Goal: Task Accomplishment & Management: Manage account settings

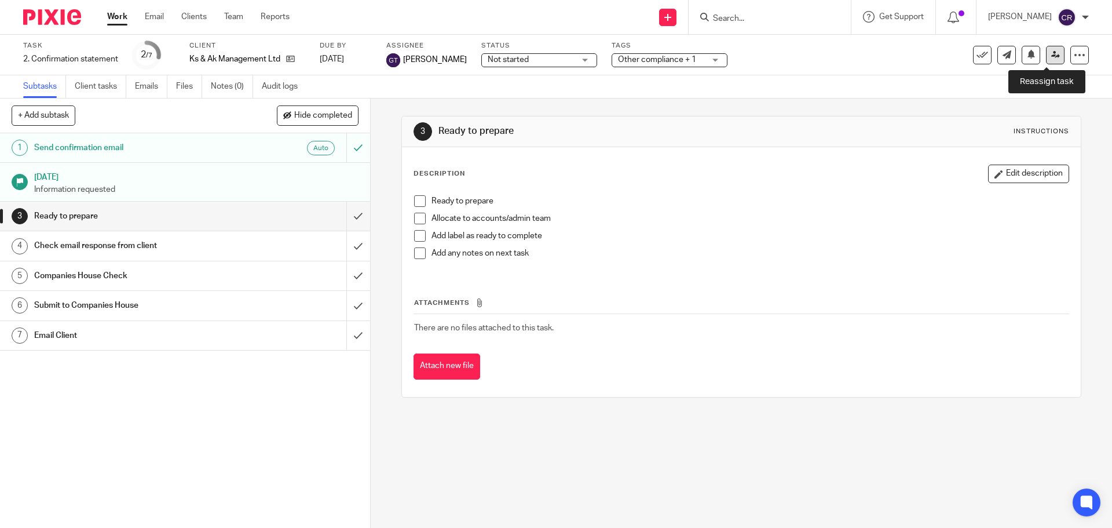
click at [1054, 59] on link at bounding box center [1055, 55] width 19 height 19
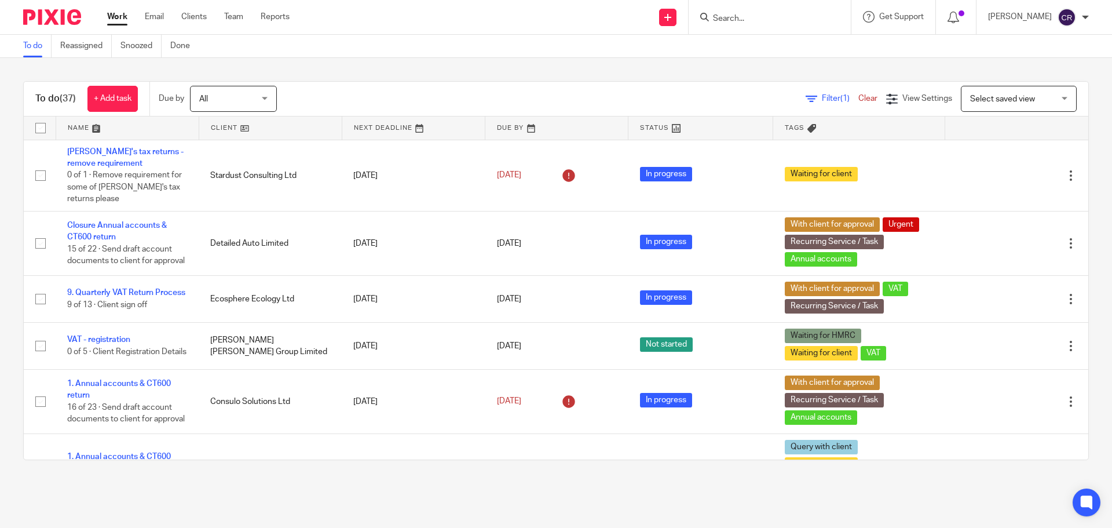
click at [746, 23] on input "Search" at bounding box center [764, 19] width 104 height 10
type input "1111"
click at [808, 44] on link at bounding box center [816, 49] width 212 height 27
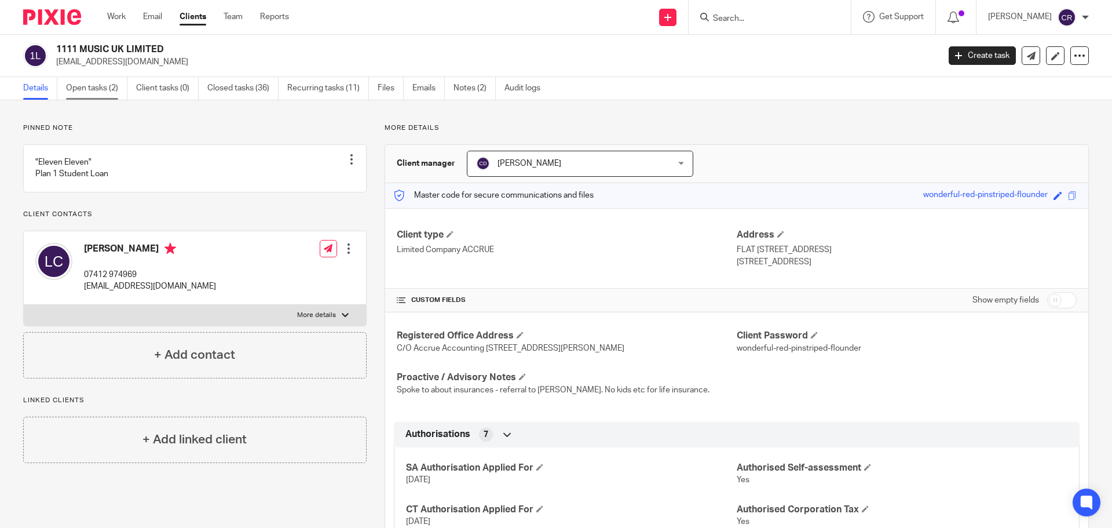
click at [81, 90] on link "Open tasks (2)" at bounding box center [96, 88] width 61 height 23
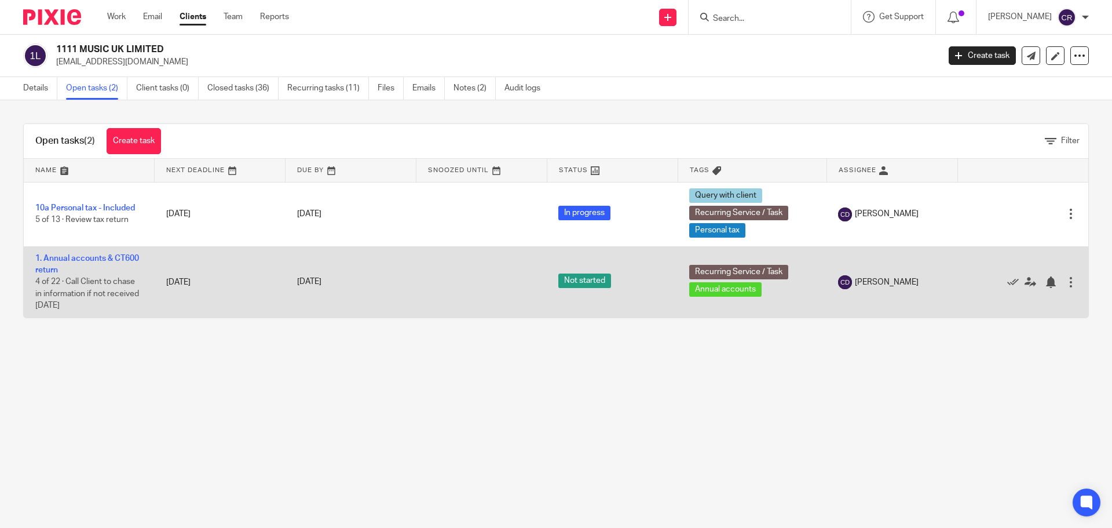
click at [100, 264] on td "1. Annual accounts & CT600 return 4 of 22 · Call Client to chase in information…" at bounding box center [89, 281] width 131 height 71
click at [114, 253] on td "1. Annual accounts & CT600 return 4 of 22 · Call Client to chase in information…" at bounding box center [89, 281] width 131 height 71
click at [115, 260] on link "1. Annual accounts & CT600 return" at bounding box center [87, 264] width 104 height 20
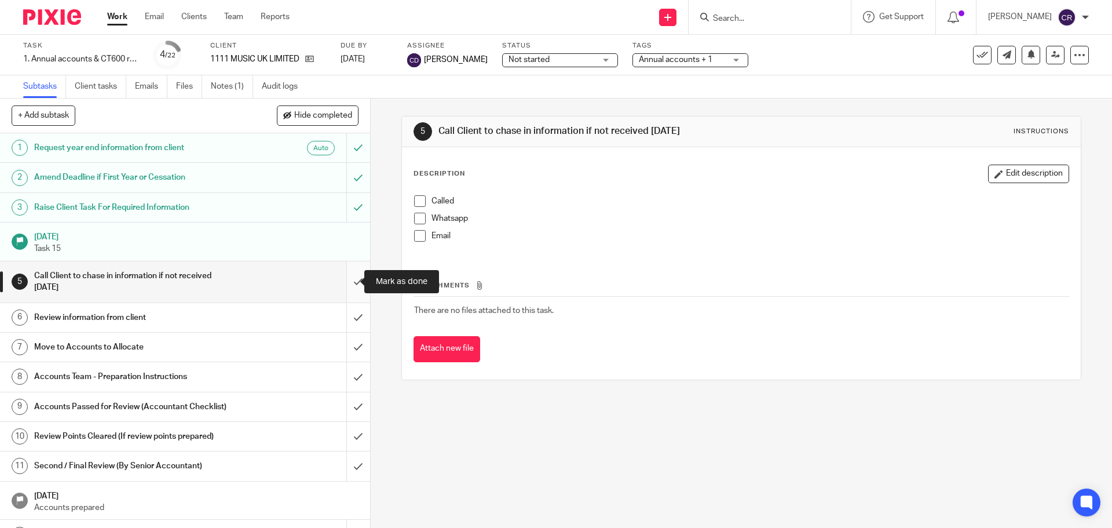
click at [346, 287] on input "submit" at bounding box center [185, 281] width 370 height 41
click at [346, 321] on input "submit" at bounding box center [185, 317] width 370 height 29
click at [342, 345] on input "submit" at bounding box center [185, 347] width 370 height 29
click at [537, 65] on span "Not started" at bounding box center [552, 60] width 87 height 12
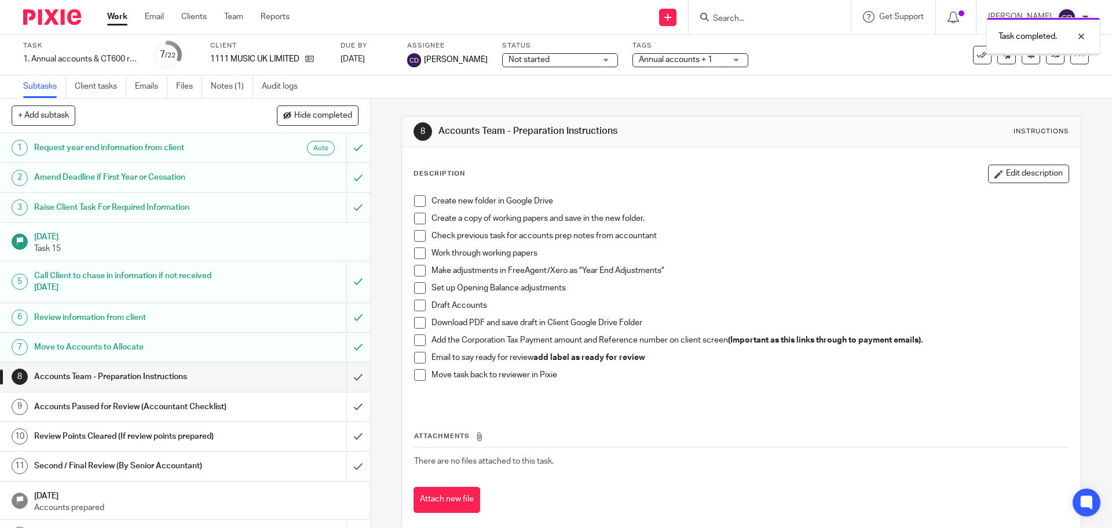
click at [536, 65] on span "Not started" at bounding box center [552, 60] width 87 height 12
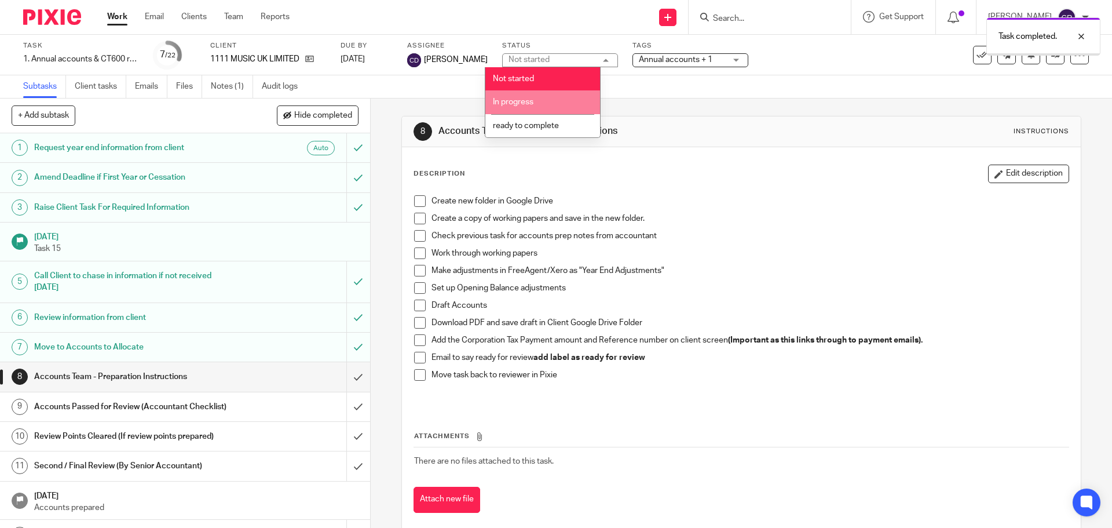
drag, startPoint x: 534, startPoint y: 103, endPoint x: 542, endPoint y: 101, distance: 8.3
click at [536, 103] on li "In progress" at bounding box center [542, 102] width 115 height 24
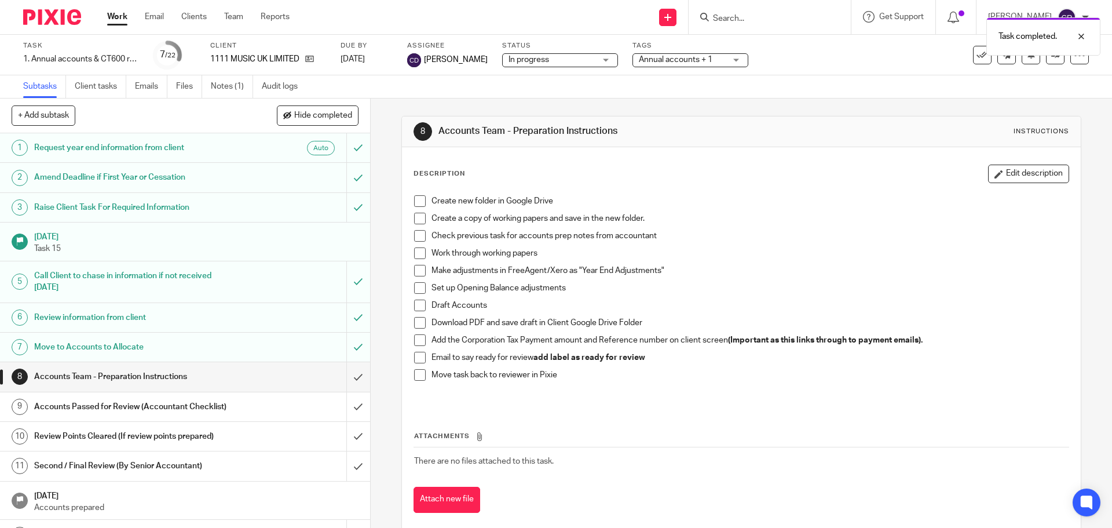
click at [639, 68] on div "Tags Annual accounts + 1 Admin Tasks Advisory / Proactive Annual accounts Bookk…" at bounding box center [691, 55] width 116 height 28
drag, startPoint x: 673, startPoint y: 66, endPoint x: 670, endPoint y: 71, distance: 6.0
click at [670, 69] on div "Task 1. Annual accounts & CT600 return Save 1. Annual accounts & CT600 return 7…" at bounding box center [556, 55] width 1112 height 41
click at [666, 70] on div "Task 1. Annual accounts & CT600 return Save 1. Annual accounts & CT600 return 7…" at bounding box center [556, 55] width 1112 height 41
click at [671, 60] on span "Annual accounts + 1" at bounding box center [676, 60] width 74 height 8
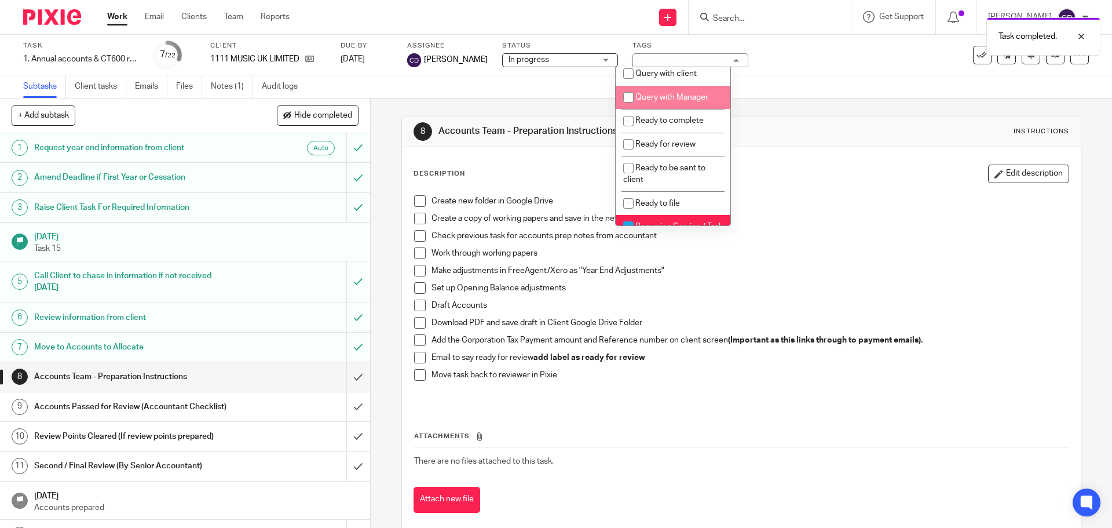
scroll to position [406, 0]
click at [677, 126] on li "Ready to complete" at bounding box center [673, 120] width 115 height 24
checkbox input "true"
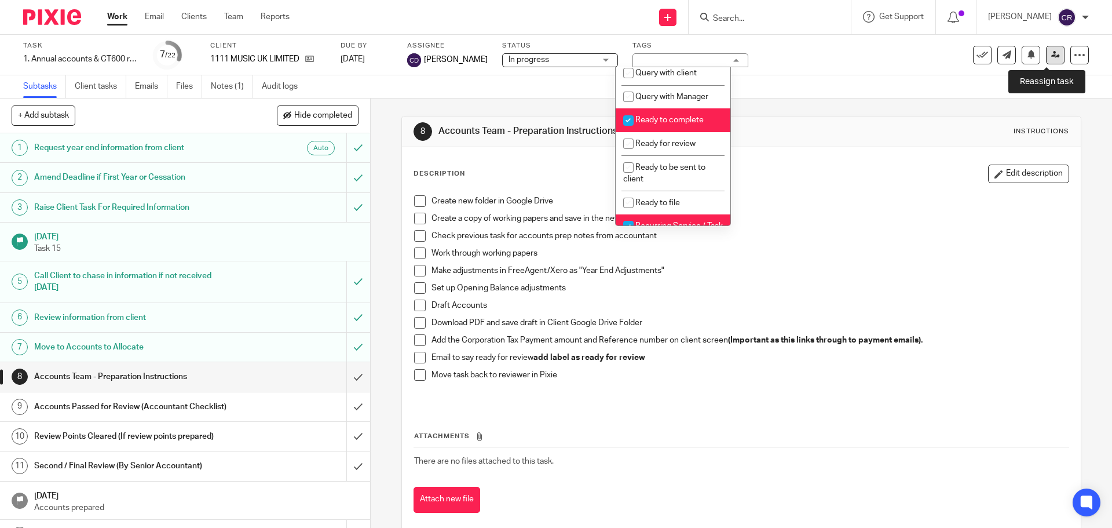
click at [1046, 62] on link at bounding box center [1055, 55] width 19 height 19
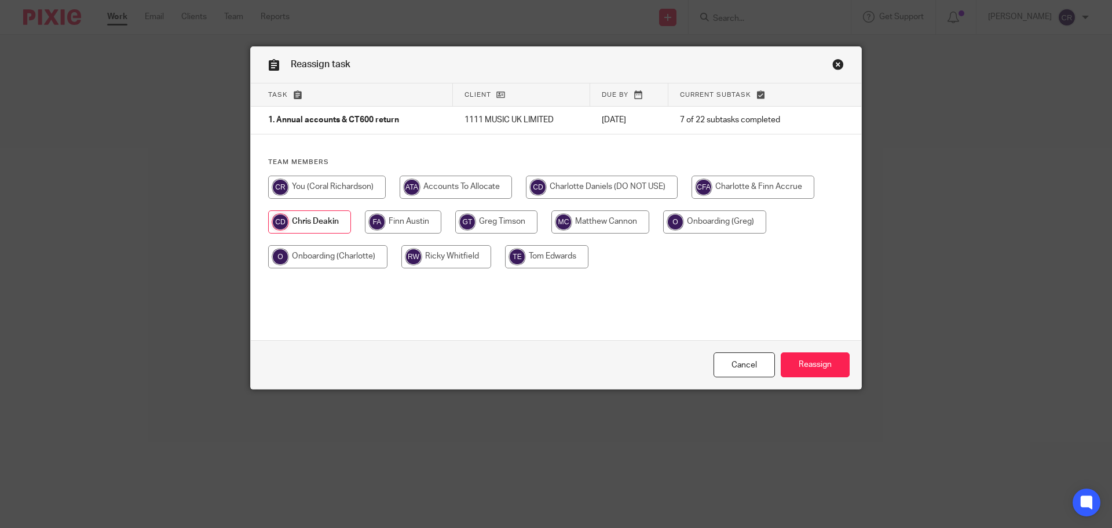
drag, startPoint x: 306, startPoint y: 182, endPoint x: 344, endPoint y: 194, distance: 39.6
click at [311, 182] on input "radio" at bounding box center [327, 187] width 118 height 23
radio input "true"
click at [834, 367] on input "Reassign" at bounding box center [815, 364] width 69 height 25
click at [299, 188] on input "radio" at bounding box center [327, 187] width 118 height 23
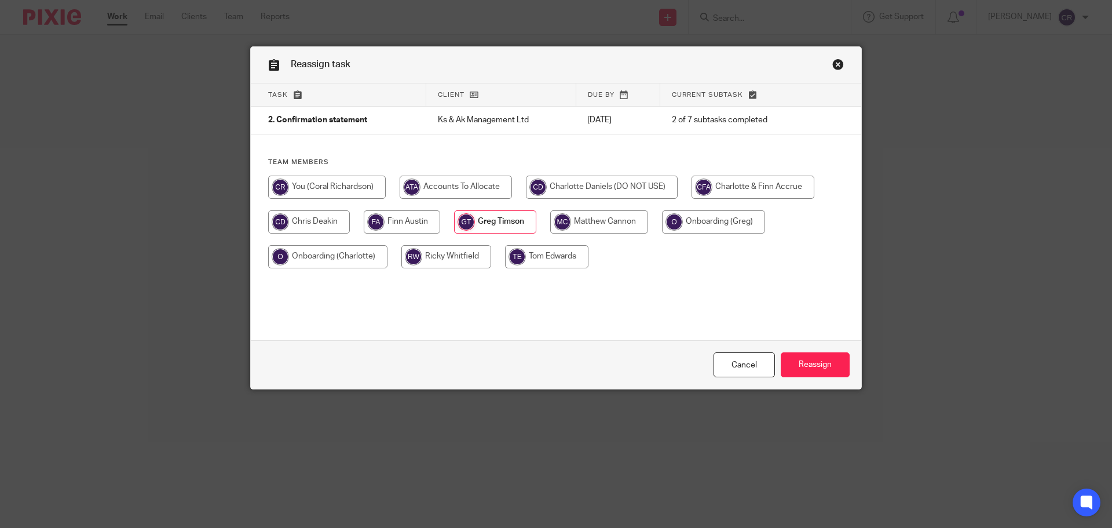
radio input "true"
click at [809, 362] on input "Reassign" at bounding box center [815, 364] width 69 height 25
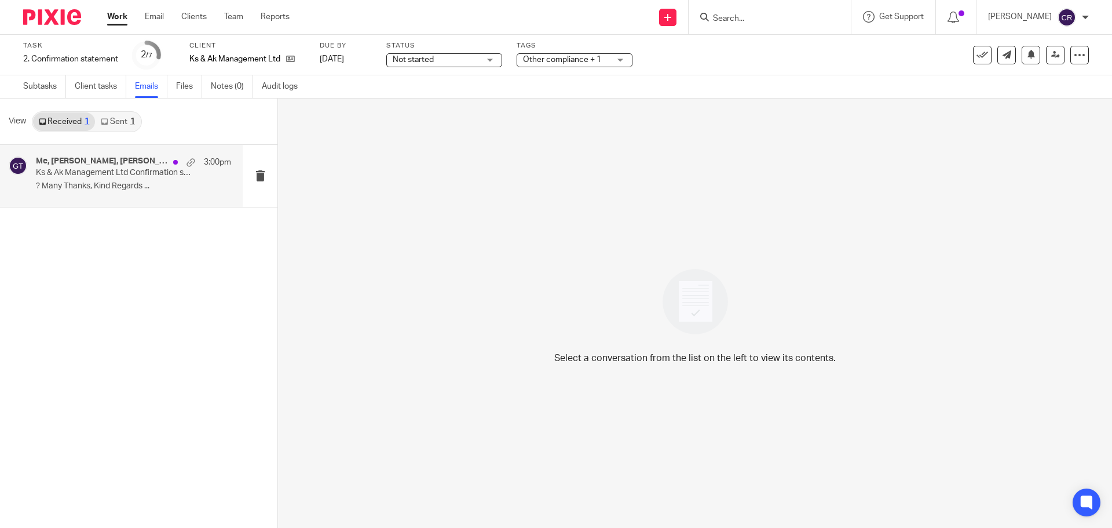
click at [133, 174] on p "Ks & Ak Management Ltd Confirmation statement" at bounding box center [114, 173] width 156 height 10
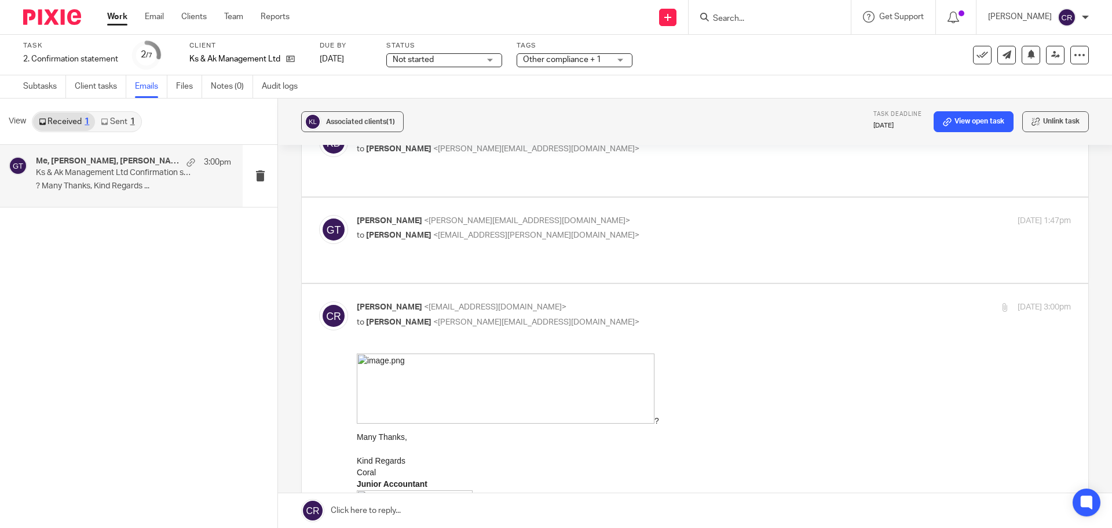
scroll to position [348, 0]
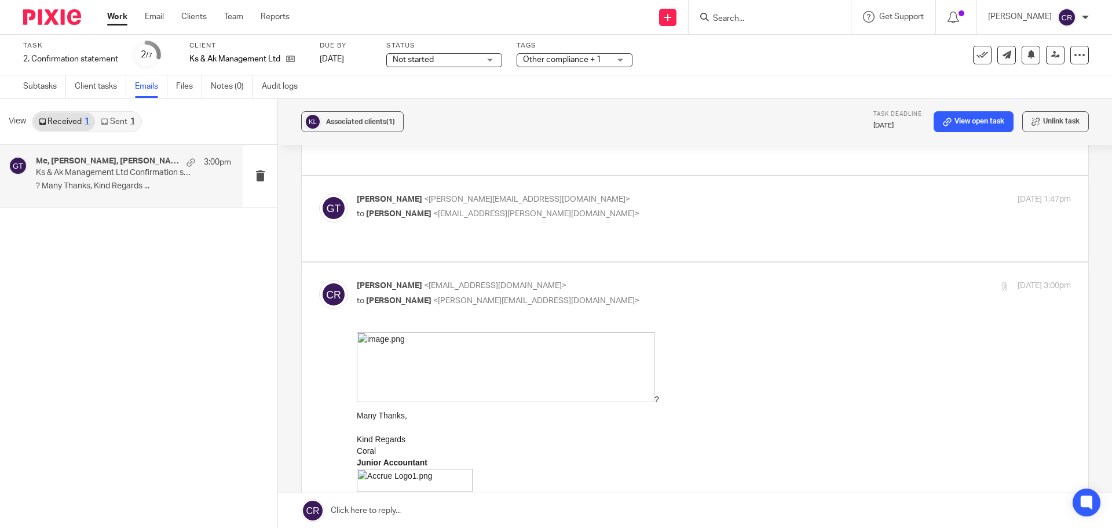
click at [115, 115] on link "Sent 1" at bounding box center [117, 121] width 45 height 19
click at [117, 170] on p "Ks & Ak Management Ltd Confirmation statement" at bounding box center [114, 173] width 156 height 10
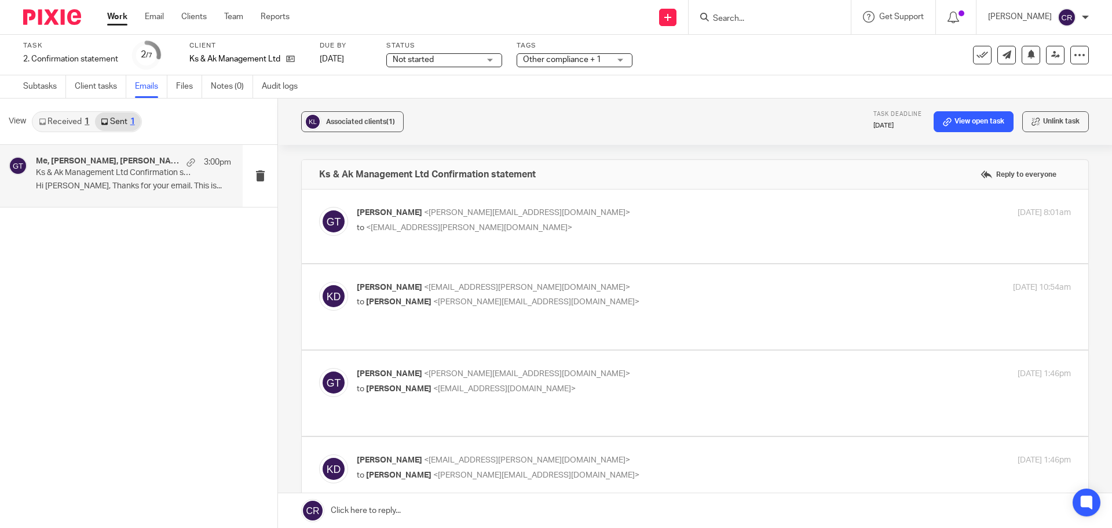
click at [647, 212] on p "[PERSON_NAME] <[PERSON_NAME][EMAIL_ADDRESS][DOMAIN_NAME]>" at bounding box center [595, 213] width 476 height 12
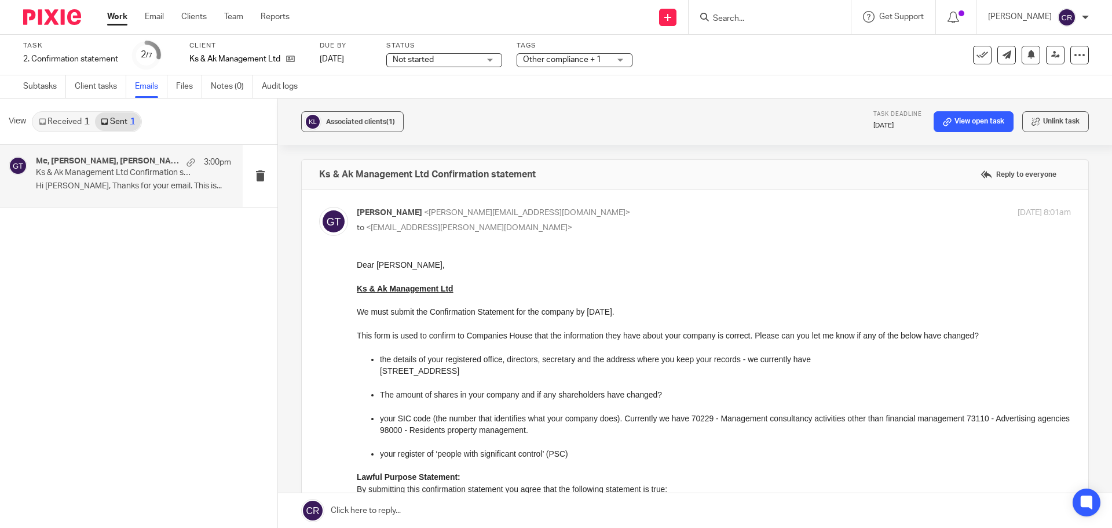
click at [672, 218] on p "[PERSON_NAME] <[PERSON_NAME][EMAIL_ADDRESS][DOMAIN_NAME]>" at bounding box center [595, 213] width 476 height 12
checkbox input "false"
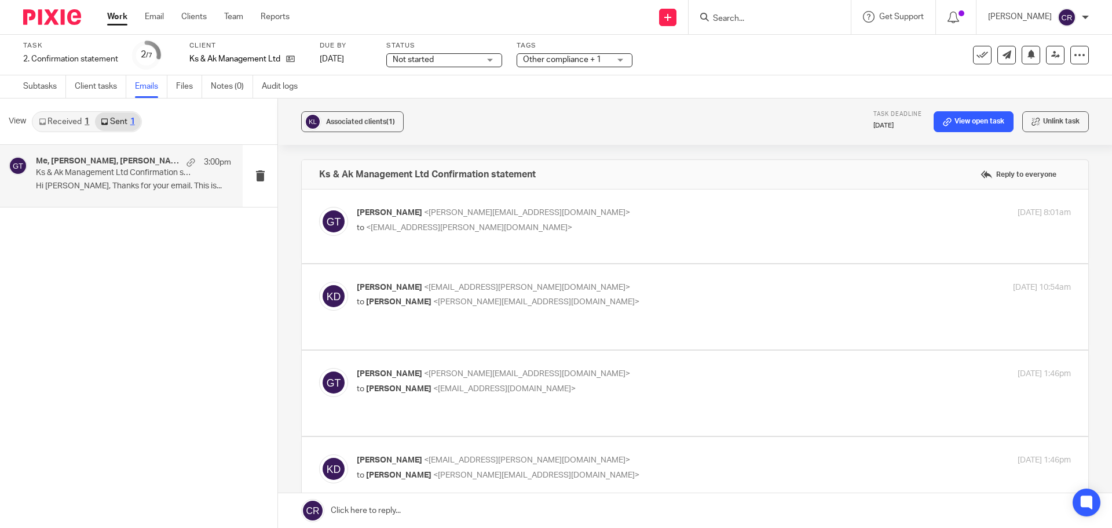
click at [702, 291] on p "[PERSON_NAME] <[EMAIL_ADDRESS][PERSON_NAME][DOMAIN_NAME]>" at bounding box center [595, 288] width 476 height 12
checkbox input "true"
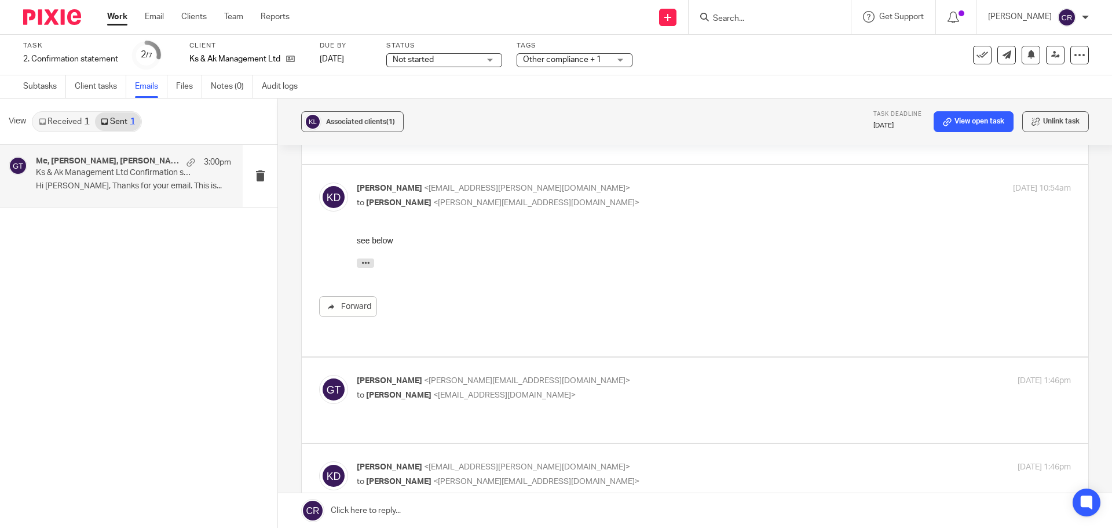
scroll to position [116, 0]
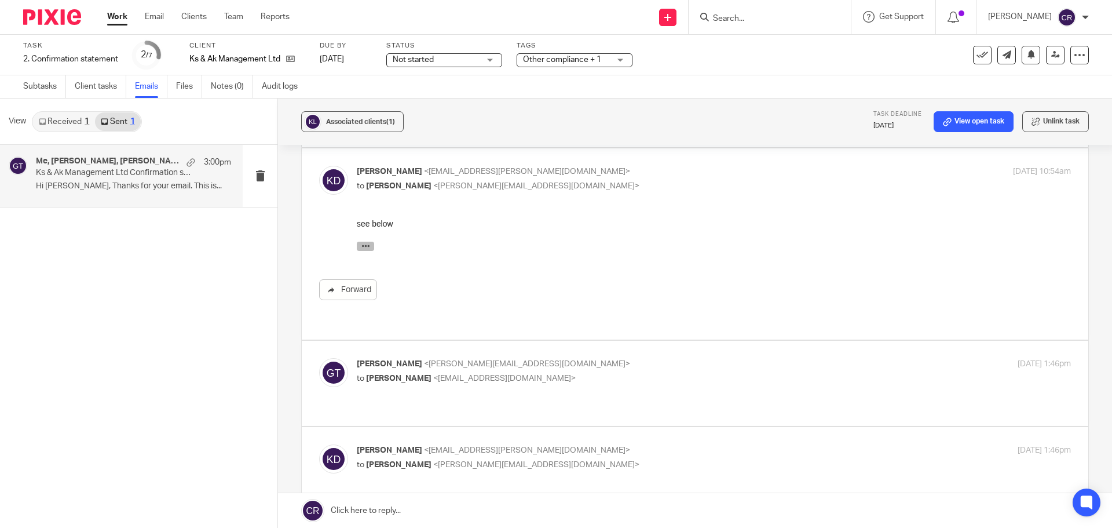
click at [371, 247] on button "button" at bounding box center [365, 245] width 17 height 9
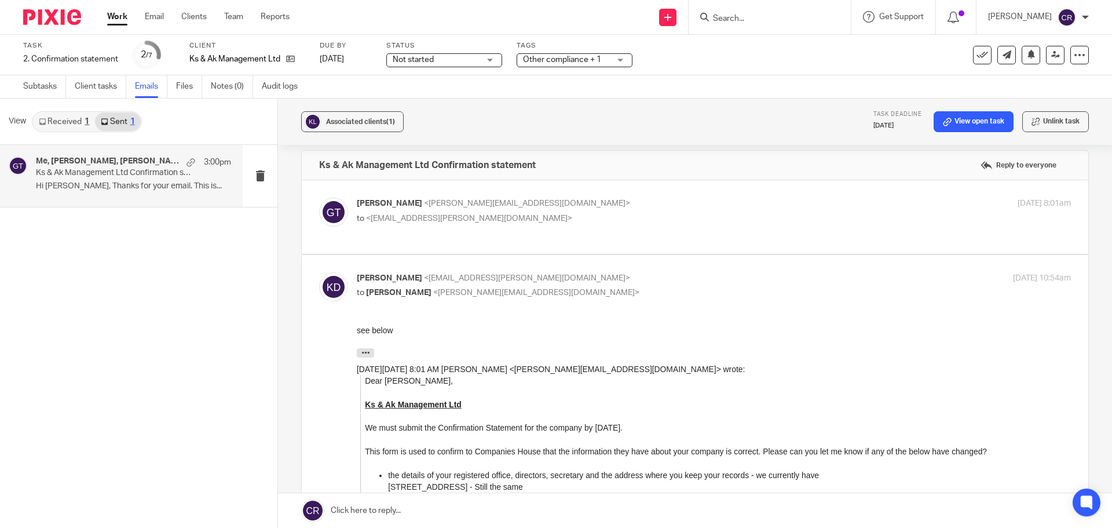
scroll to position [0, 0]
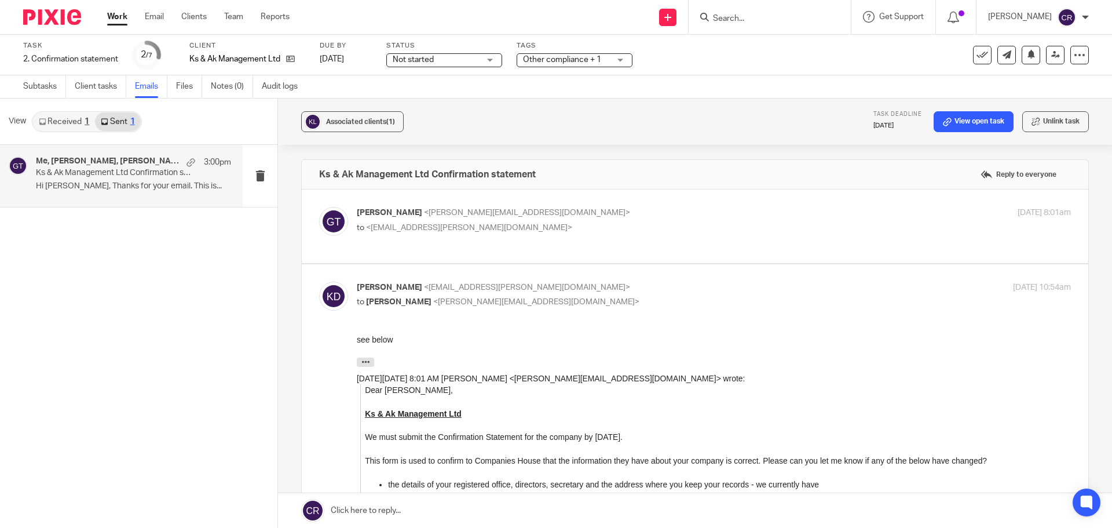
click at [585, 240] on div "[PERSON_NAME] <[PERSON_NAME][EMAIL_ADDRESS][DOMAIN_NAME]> to <[EMAIL_ADDRESS][P…" at bounding box center [695, 226] width 752 height 39
click at [612, 209] on p "[PERSON_NAME] <[PERSON_NAME][EMAIL_ADDRESS][DOMAIN_NAME]>" at bounding box center [595, 213] width 476 height 12
checkbox input "true"
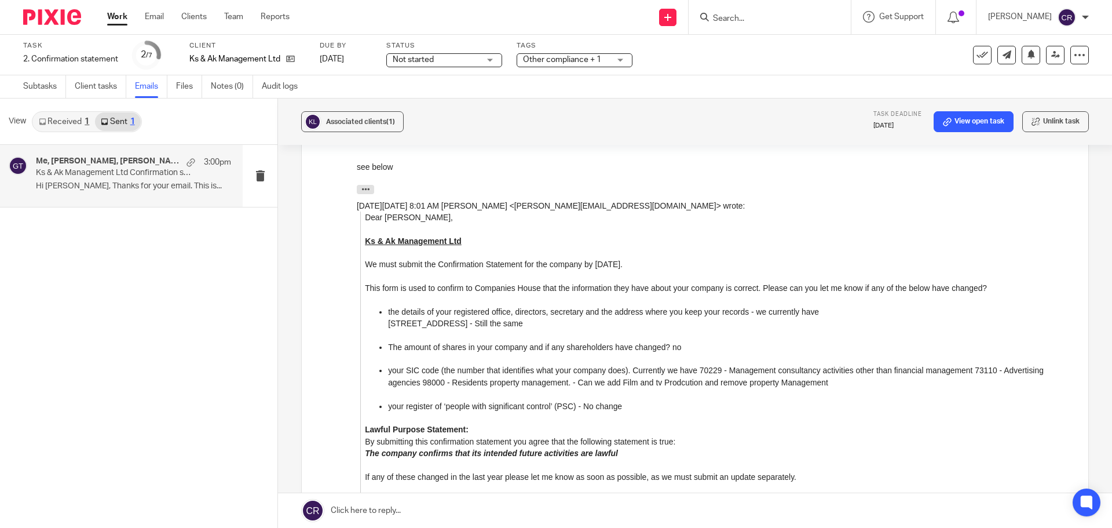
scroll to position [521, 0]
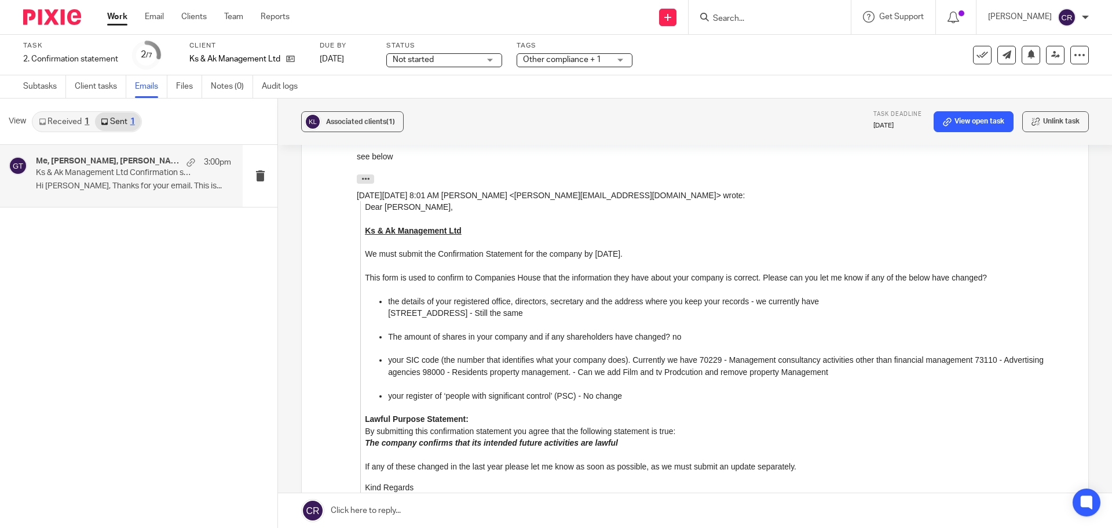
click at [465, 61] on span "Not started" at bounding box center [436, 60] width 87 height 12
click at [600, 59] on span "Other compliance + 1" at bounding box center [562, 60] width 78 height 8
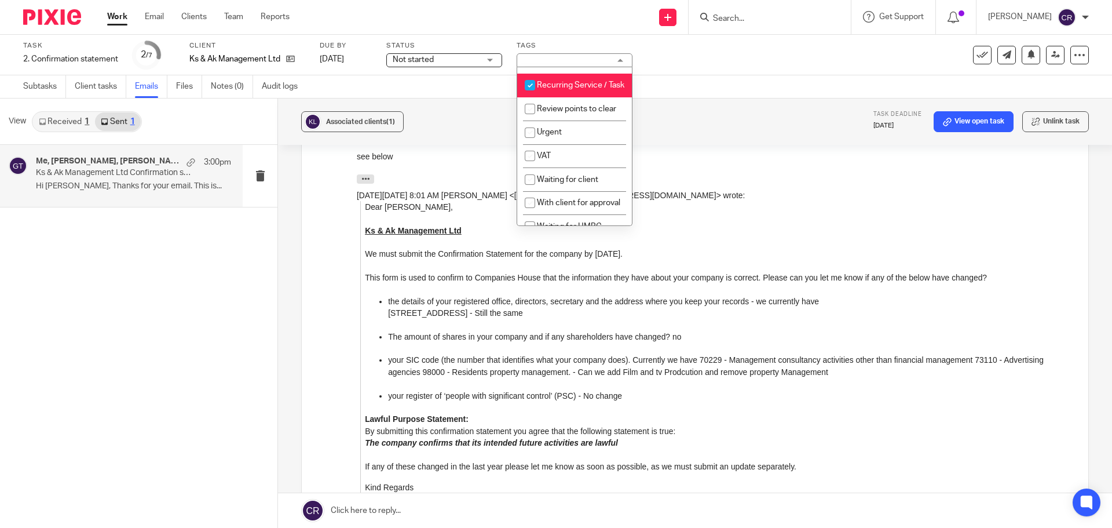
scroll to position [579, 0]
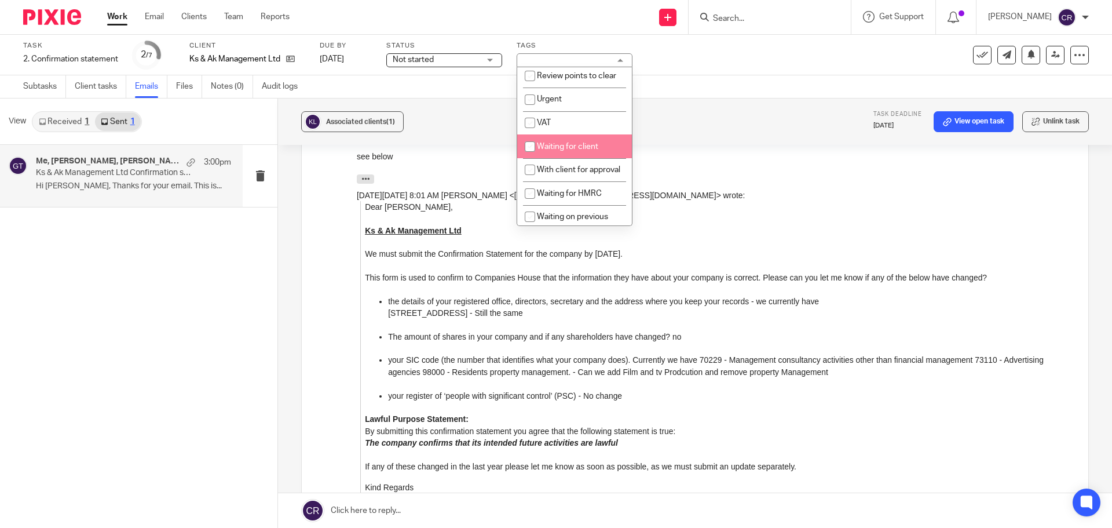
click at [586, 151] on span "Waiting for client" at bounding box center [567, 147] width 61 height 8
checkbox input "true"
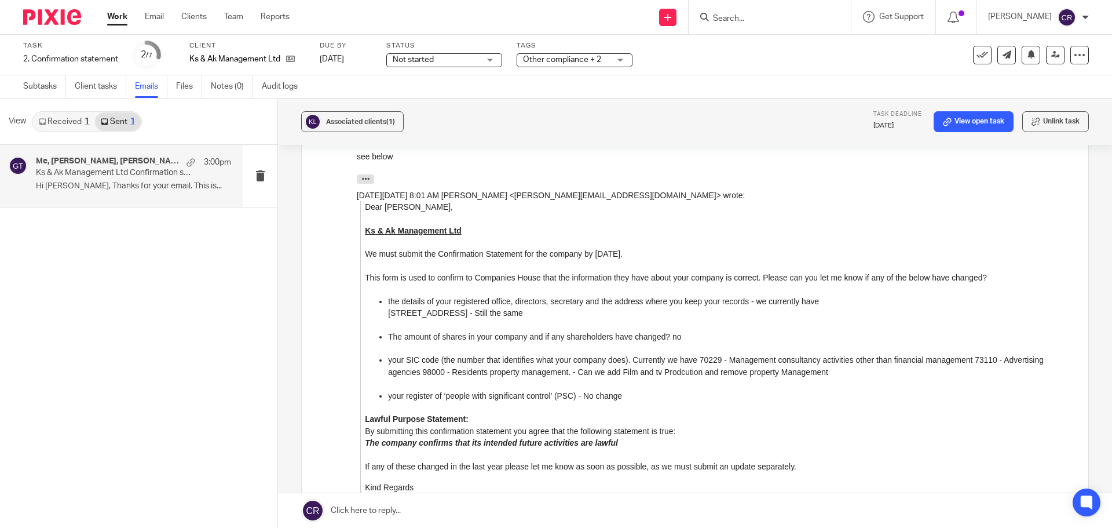
click at [721, 144] on div "Associated clients (1) Task deadline [DATE] View open task Unlink task" at bounding box center [695, 121] width 834 height 46
drag, startPoint x: 560, startPoint y: 55, endPoint x: 572, endPoint y: 59, distance: 12.1
click at [569, 58] on span "Other compliance + 2" at bounding box center [566, 60] width 87 height 12
click at [704, 65] on div "Task 2. Confirmation statement Save 2. Confirmation statement 2 /7 Client Ks & …" at bounding box center [467, 55] width 888 height 28
